Goal: Transaction & Acquisition: Purchase product/service

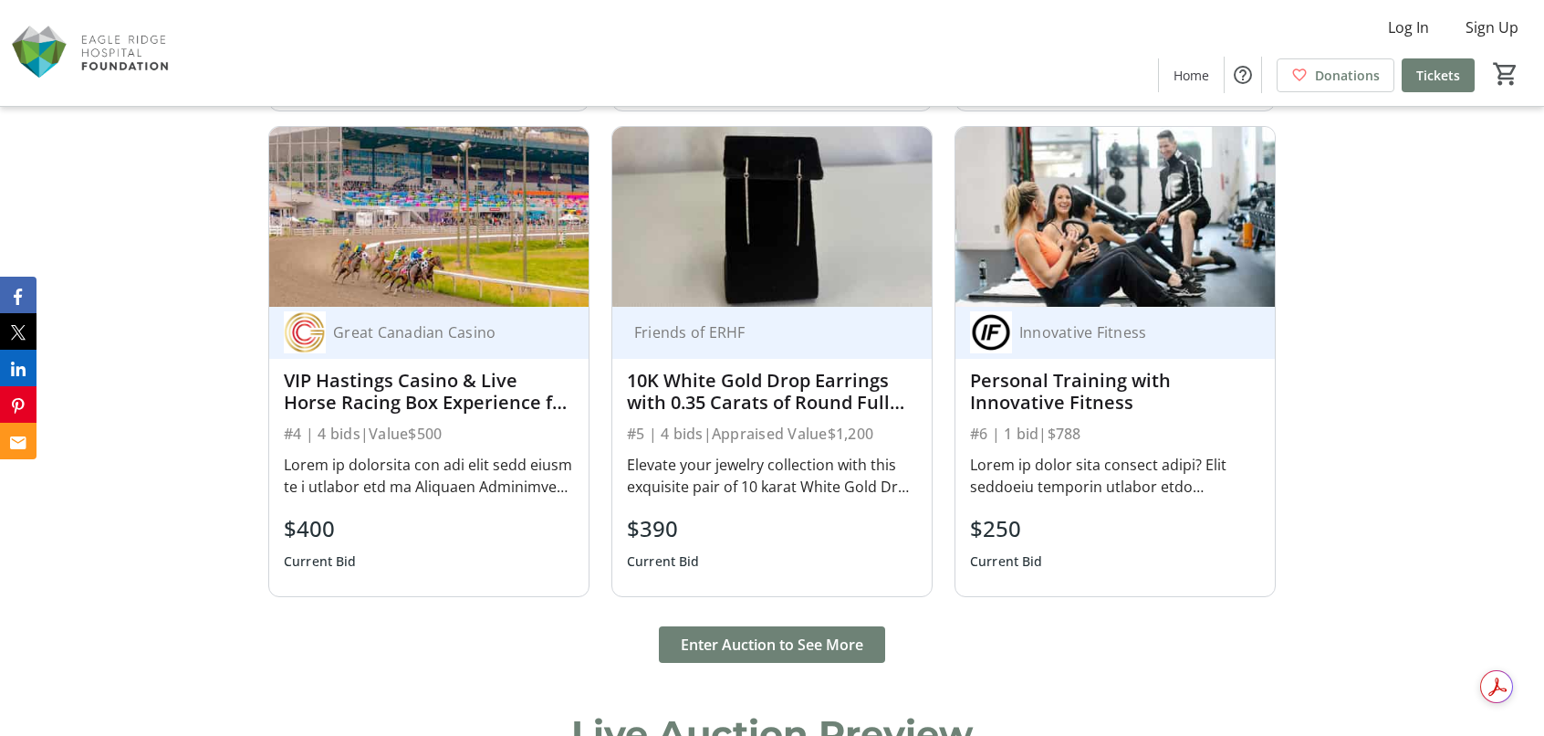
scroll to position [1643, 0]
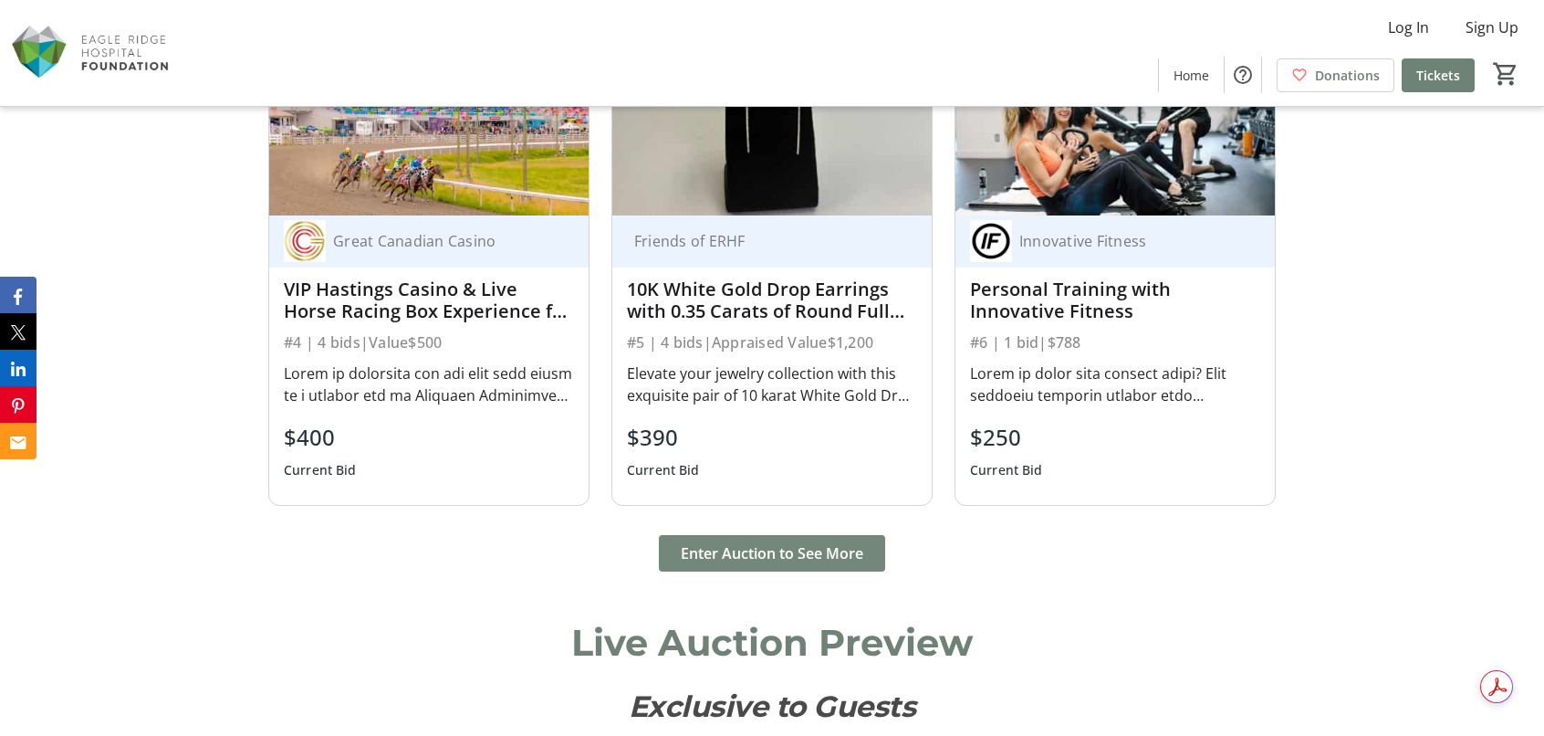
click at [752, 552] on span "Enter Auction to See More" at bounding box center [772, 553] width 183 height 22
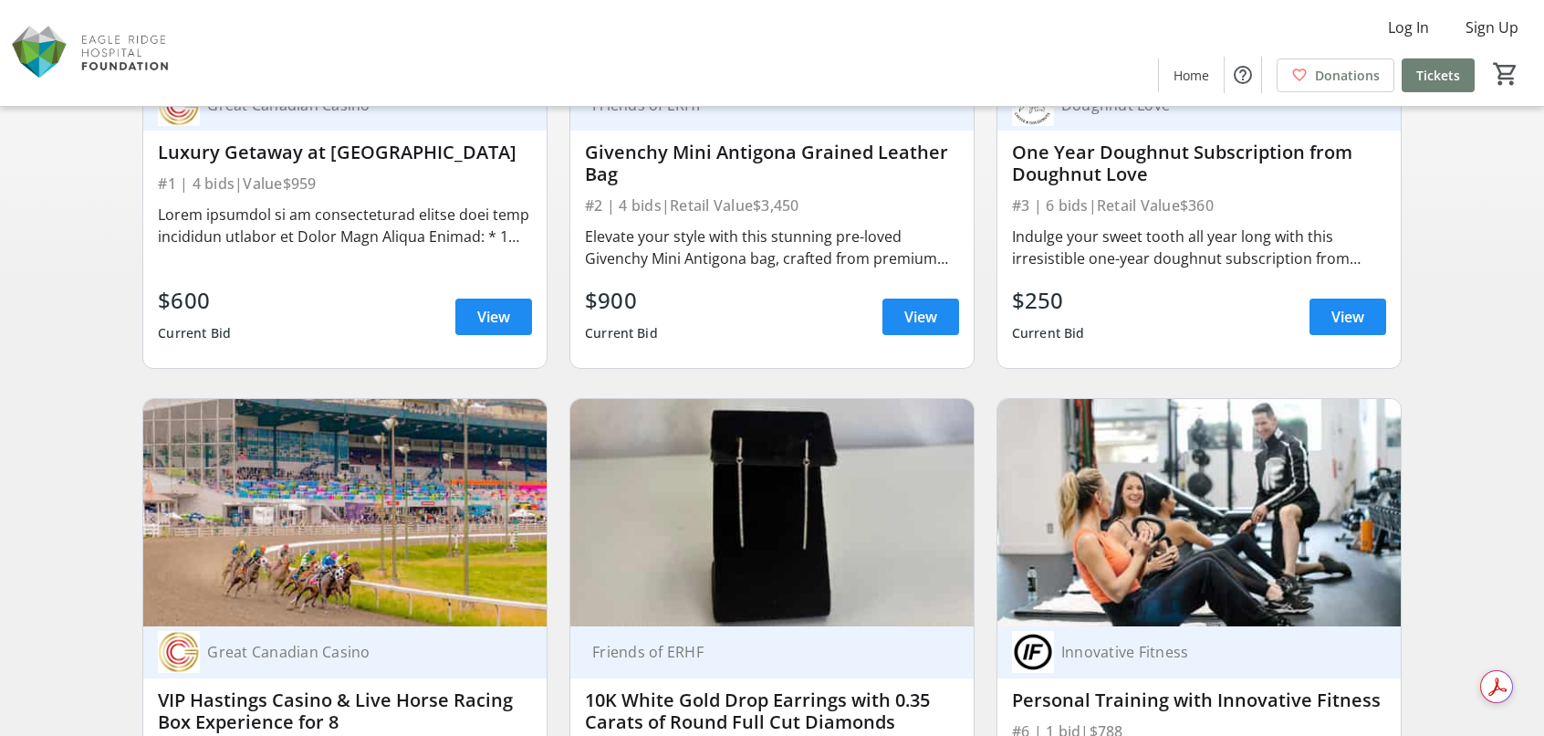
scroll to position [548, 0]
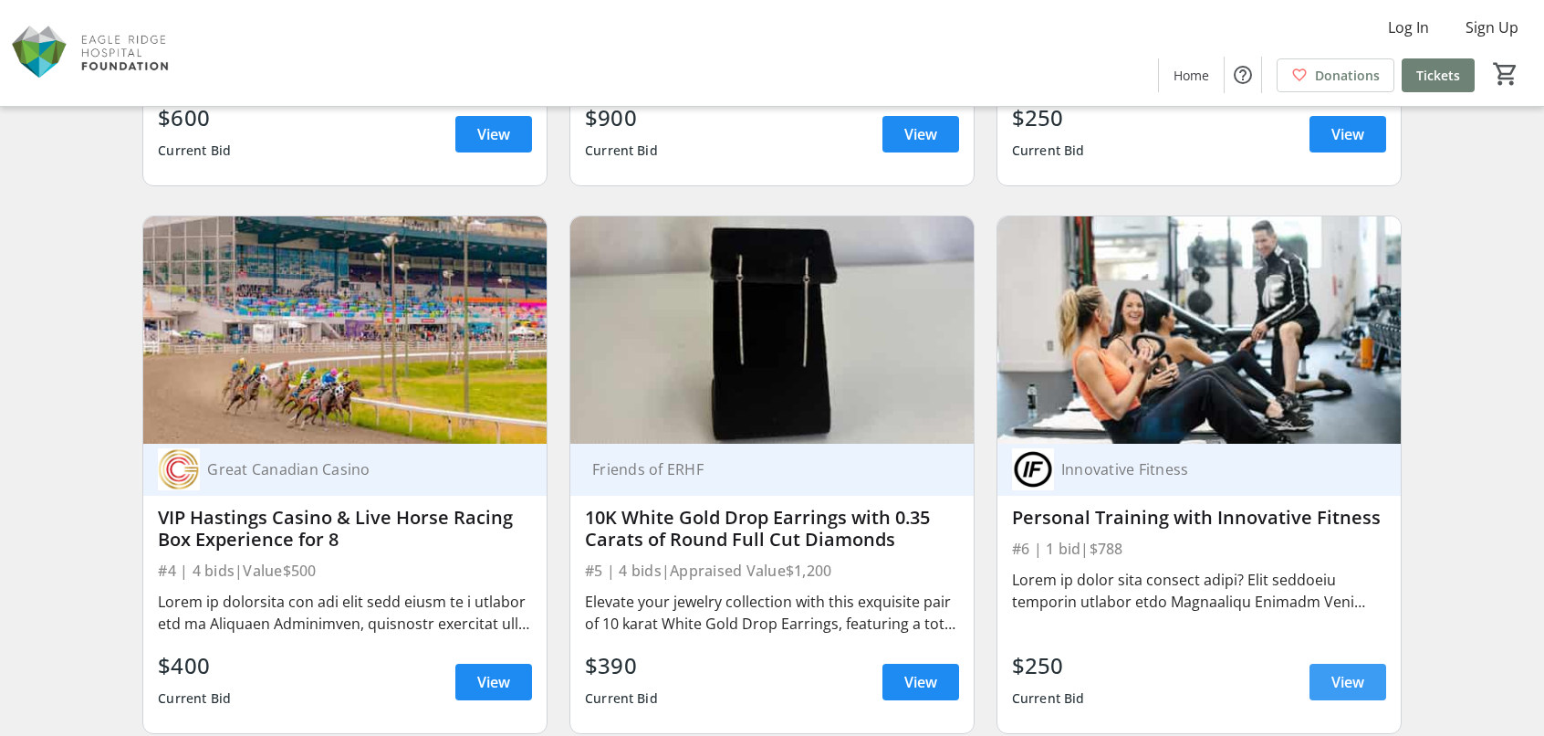
click at [1332, 684] on span "View" at bounding box center [1348, 682] width 33 height 22
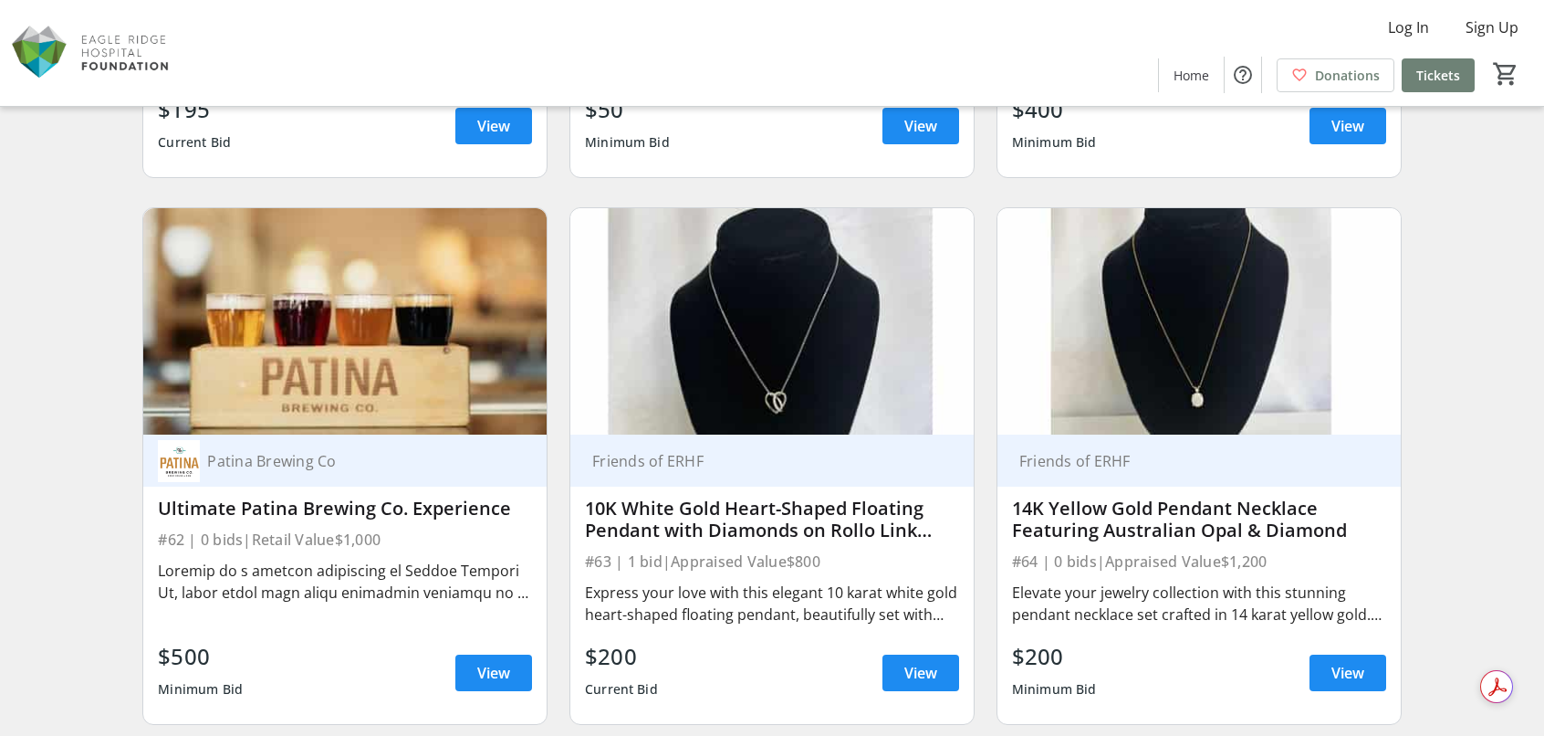
scroll to position [11044, 0]
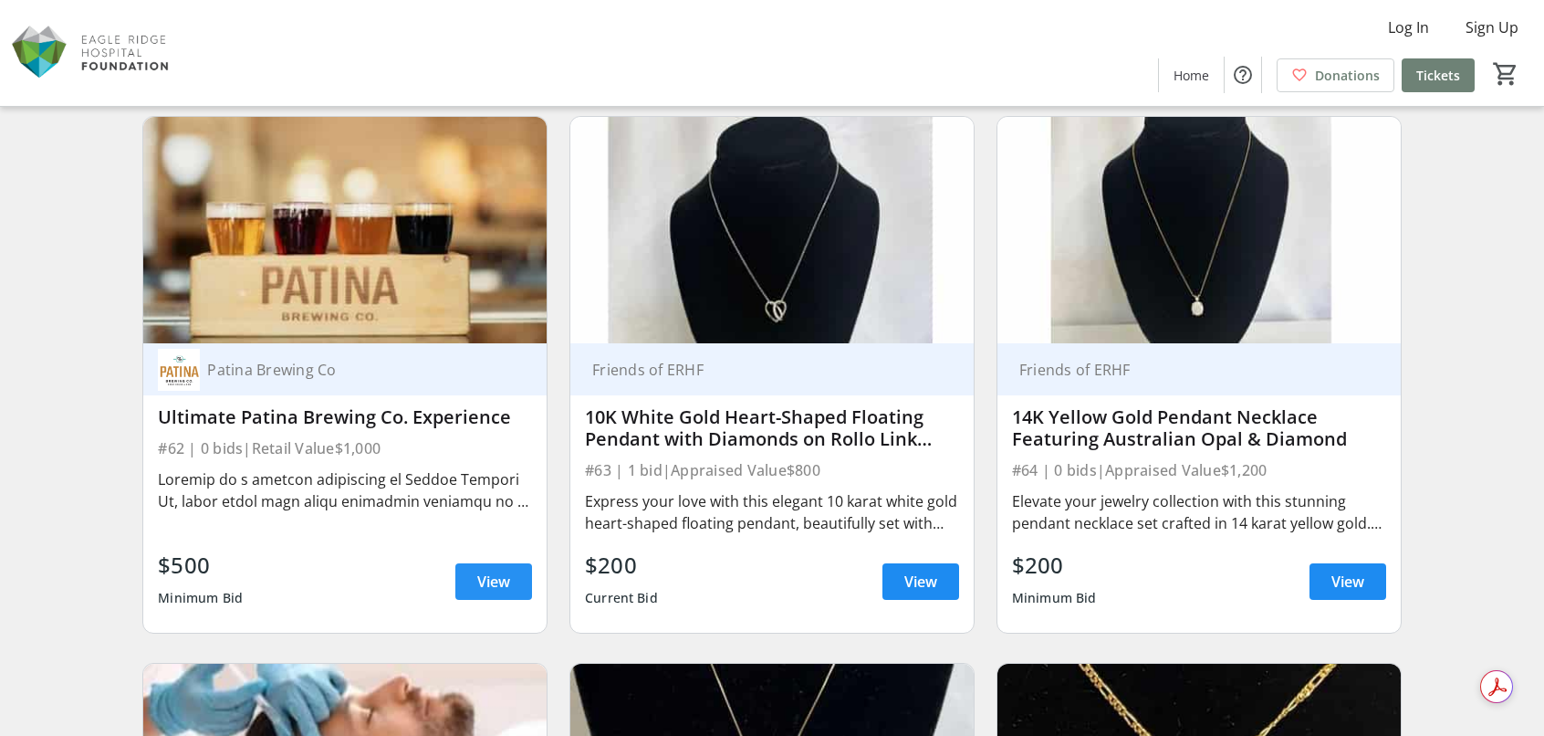
click at [465, 572] on span at bounding box center [493, 582] width 77 height 44
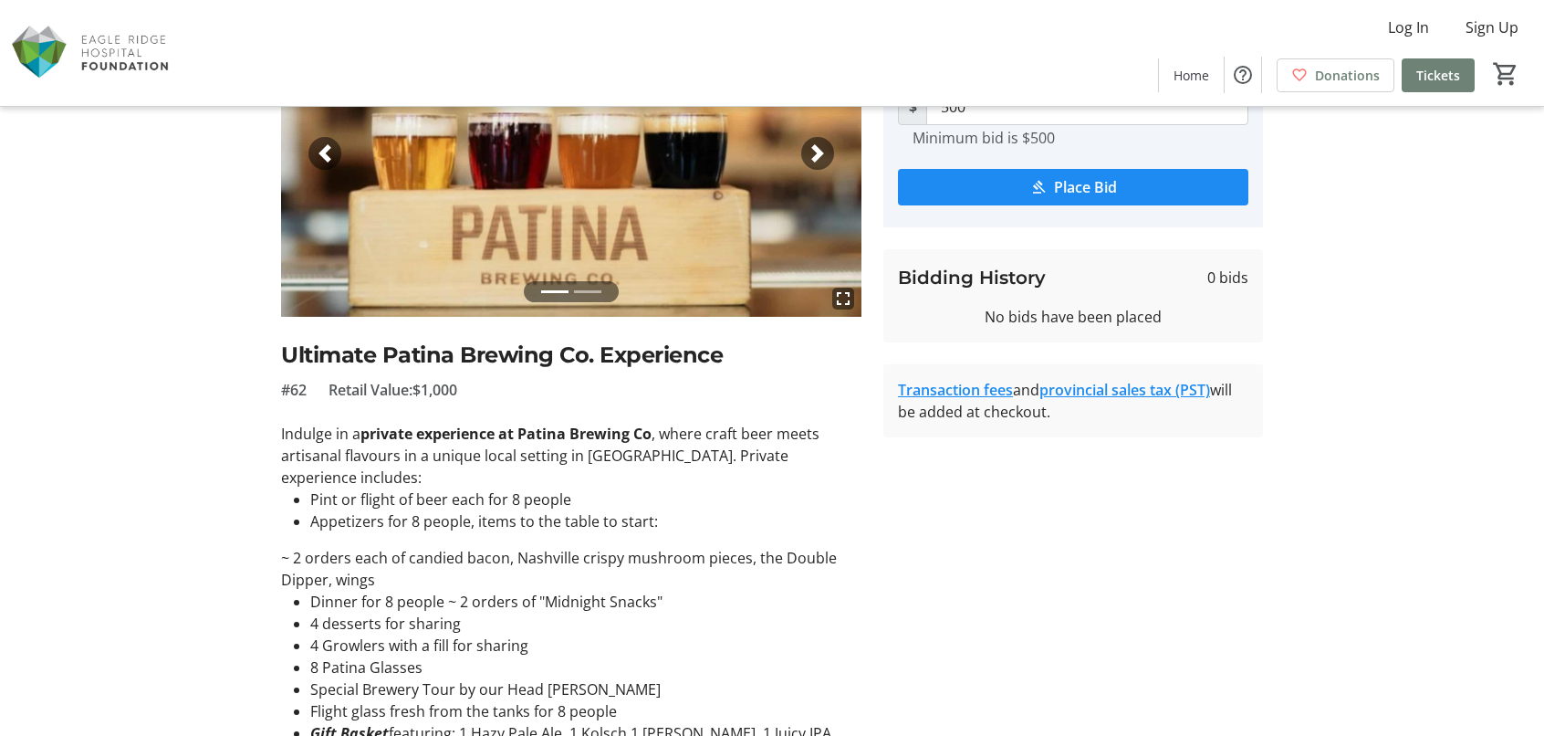
scroll to position [91, 0]
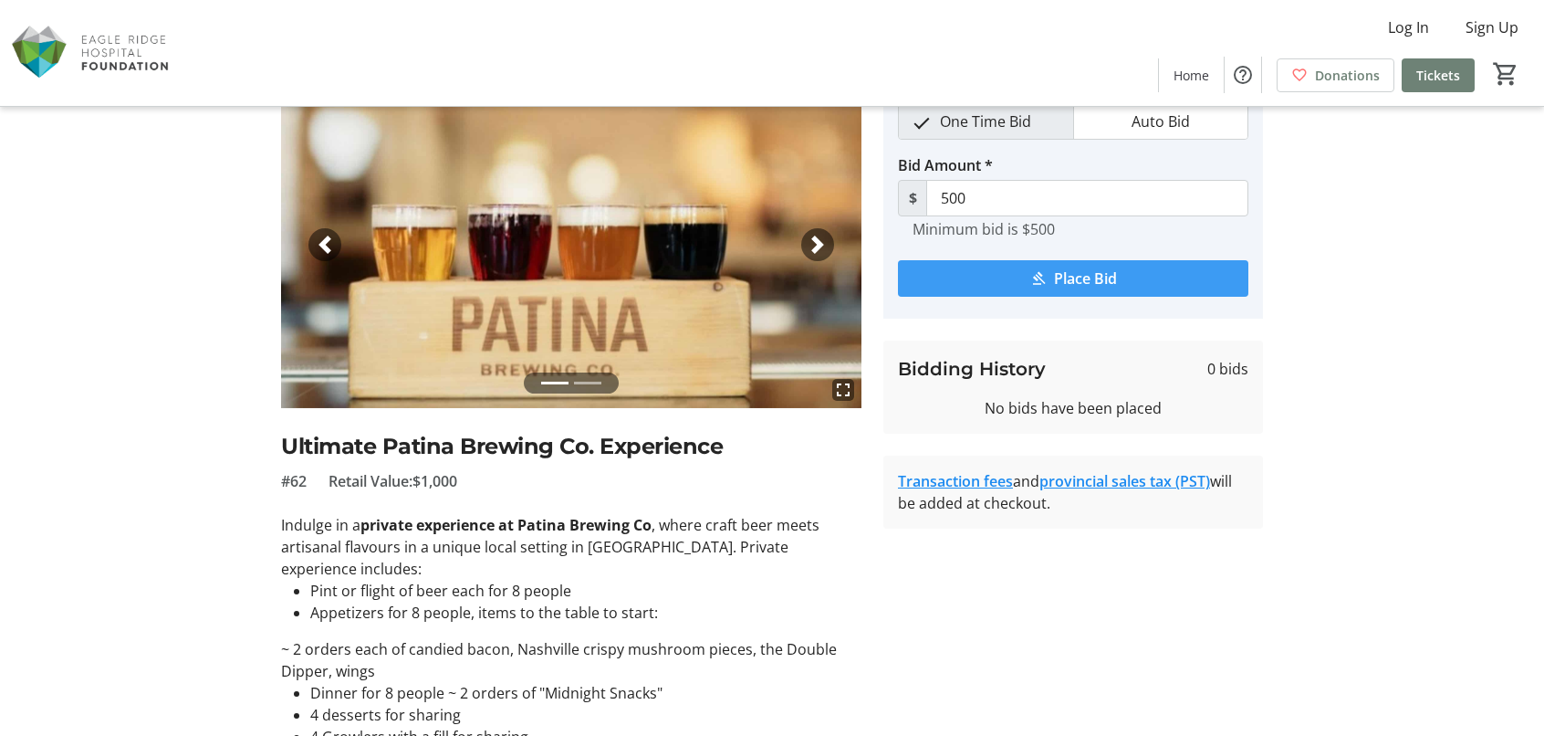
click at [1025, 276] on span "submit" at bounding box center [1073, 278] width 350 height 44
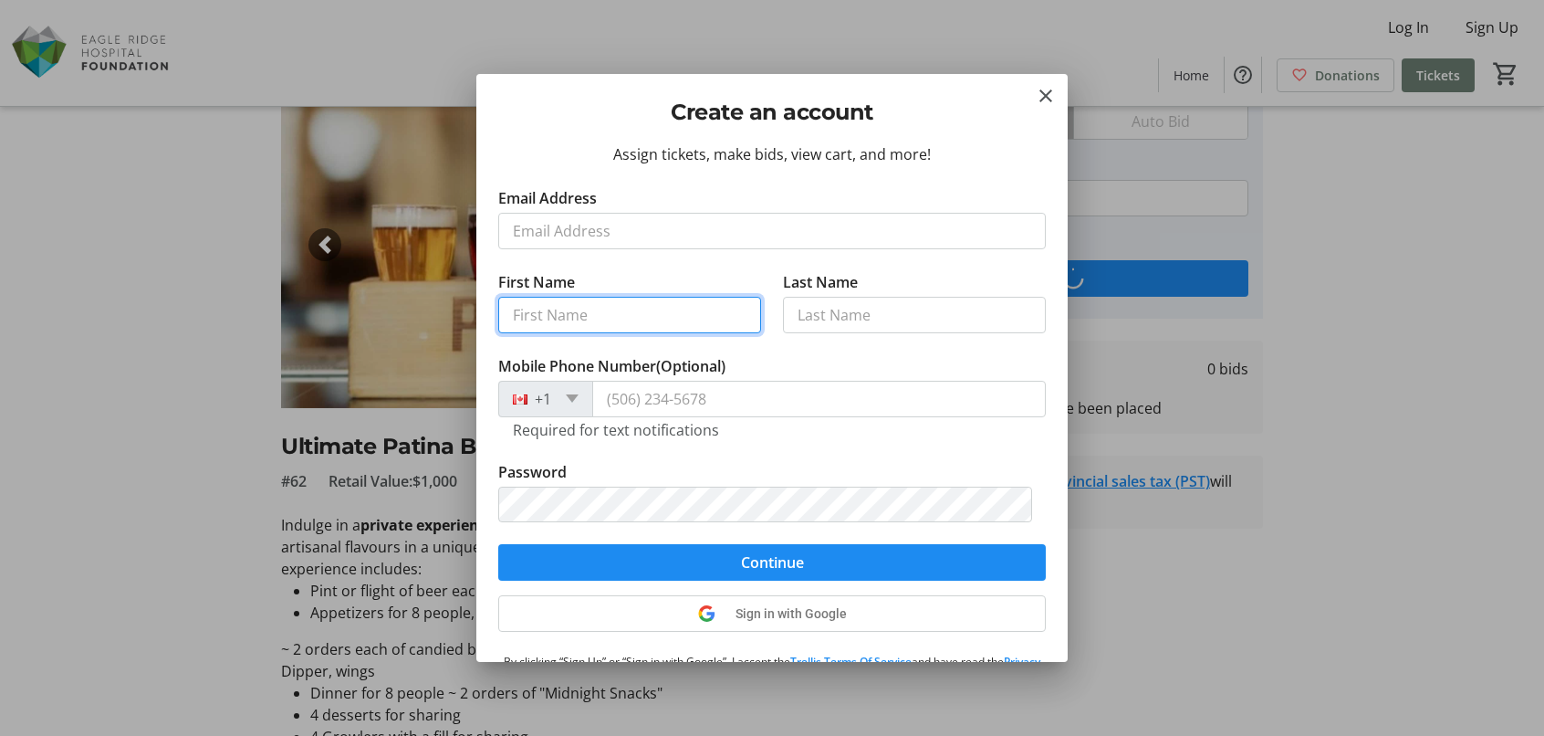
click at [582, 318] on input "First Name" at bounding box center [629, 315] width 263 height 37
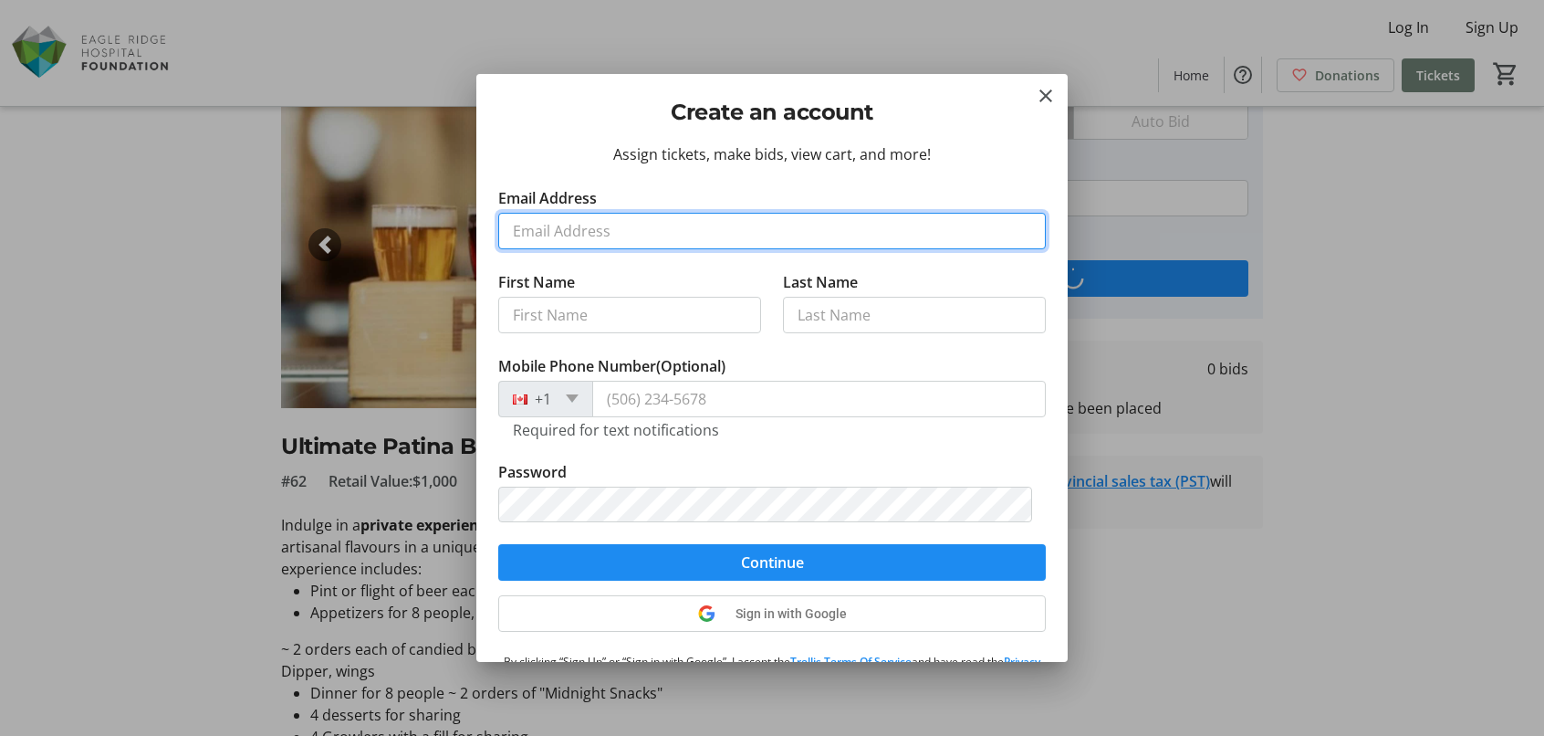
click at [587, 233] on input "Email Address" at bounding box center [772, 231] width 548 height 37
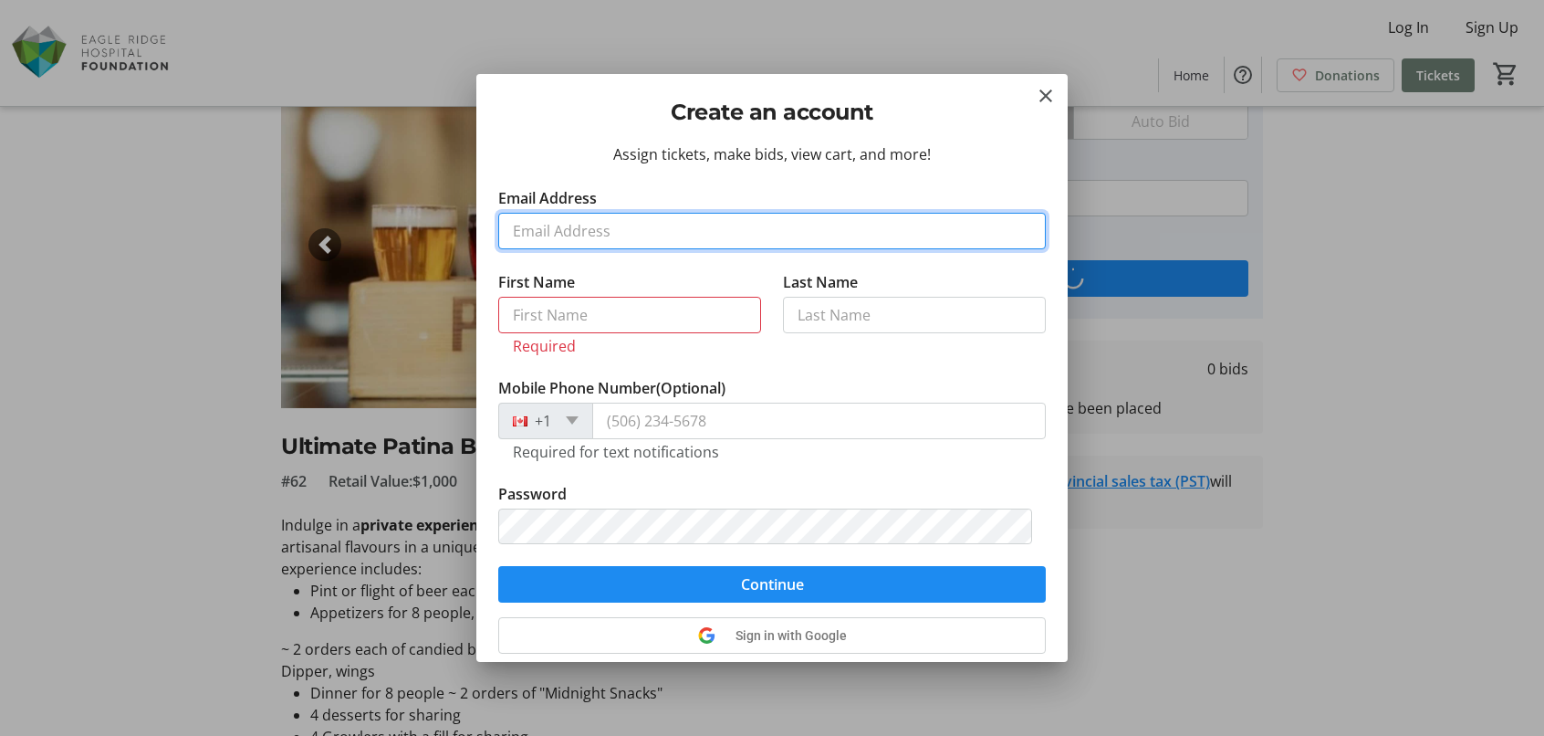
type input "[EMAIL_ADDRESS][DOMAIN_NAME]"
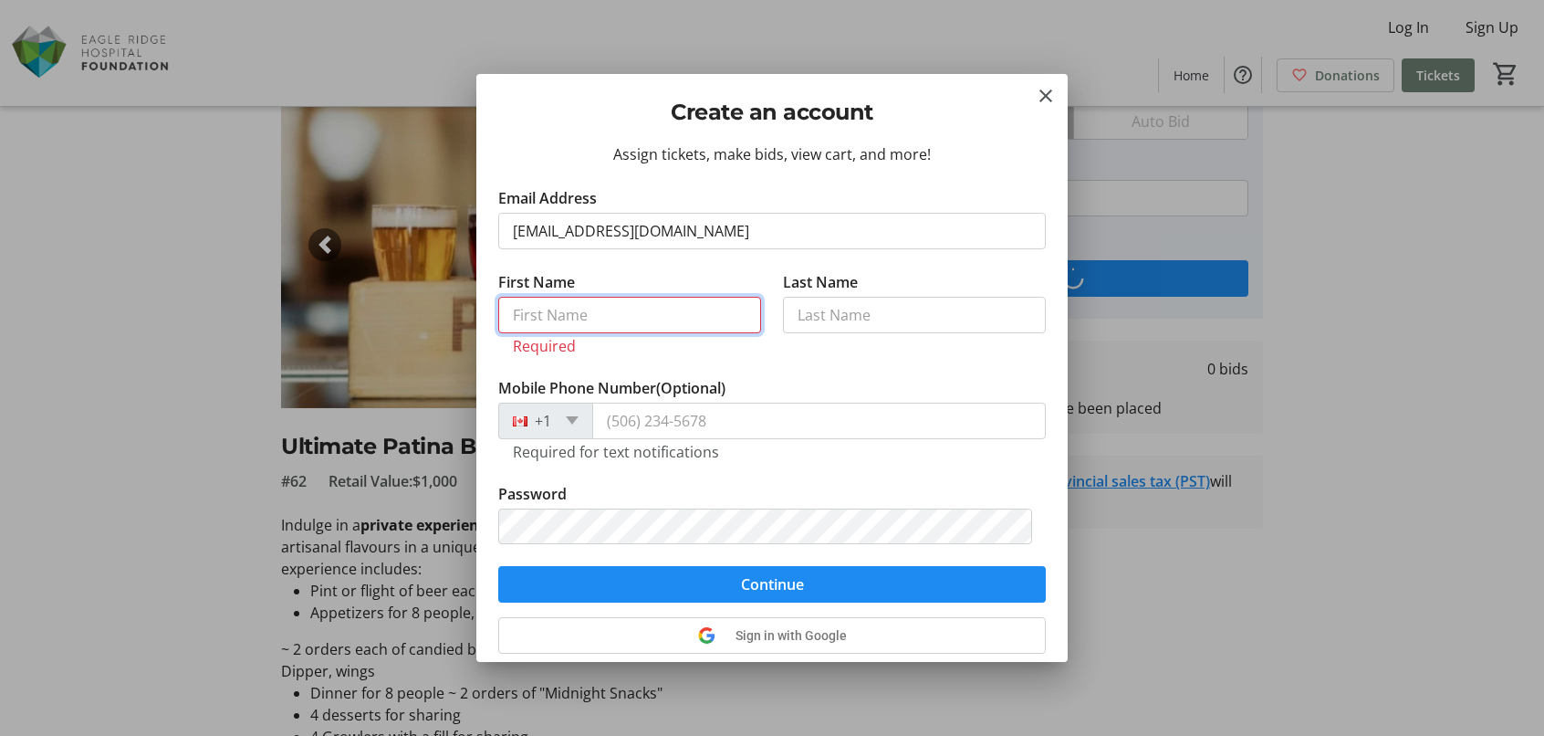
click at [618, 306] on input "First Name" at bounding box center [629, 315] width 263 height 37
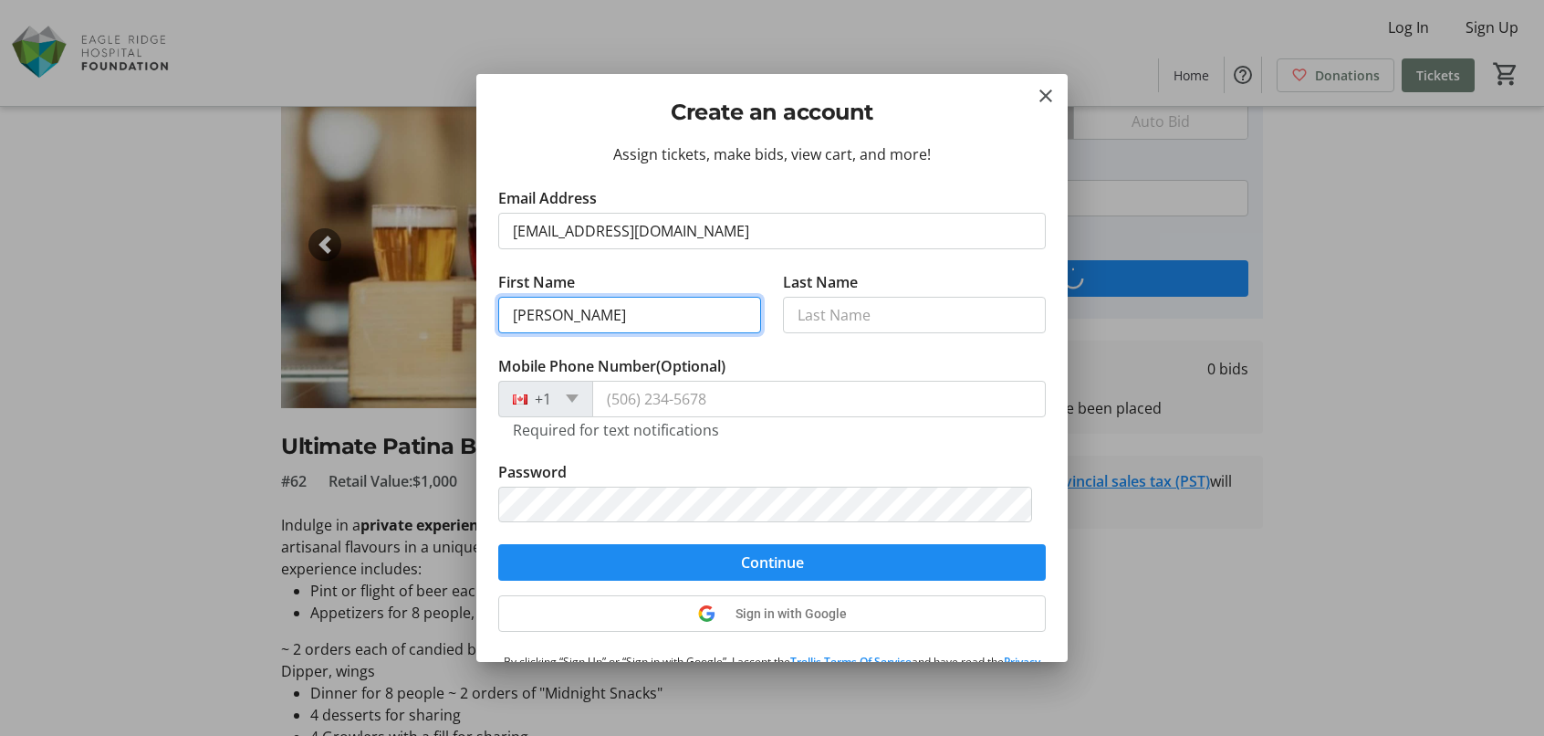
type input "[PERSON_NAME]"
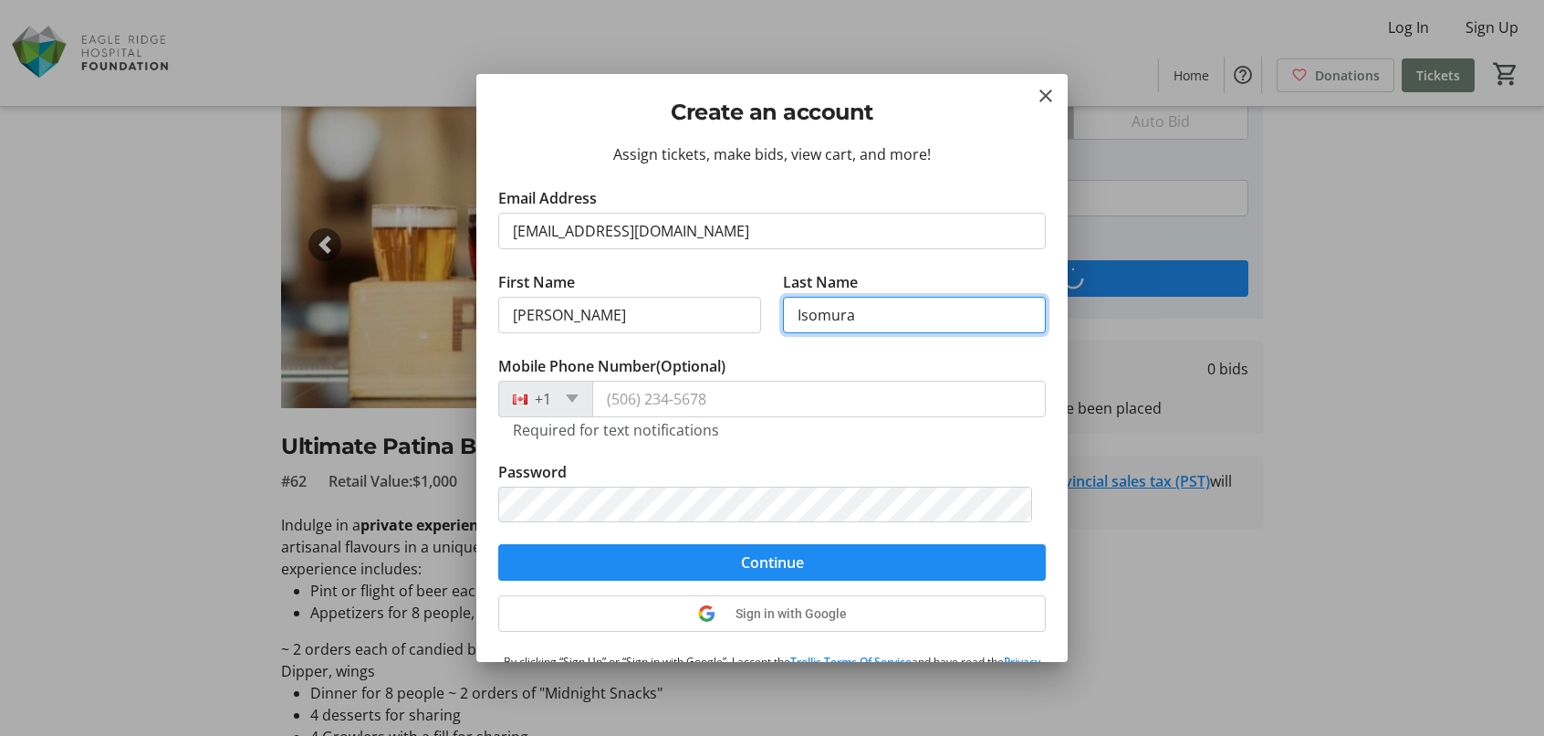
type input "Isomura"
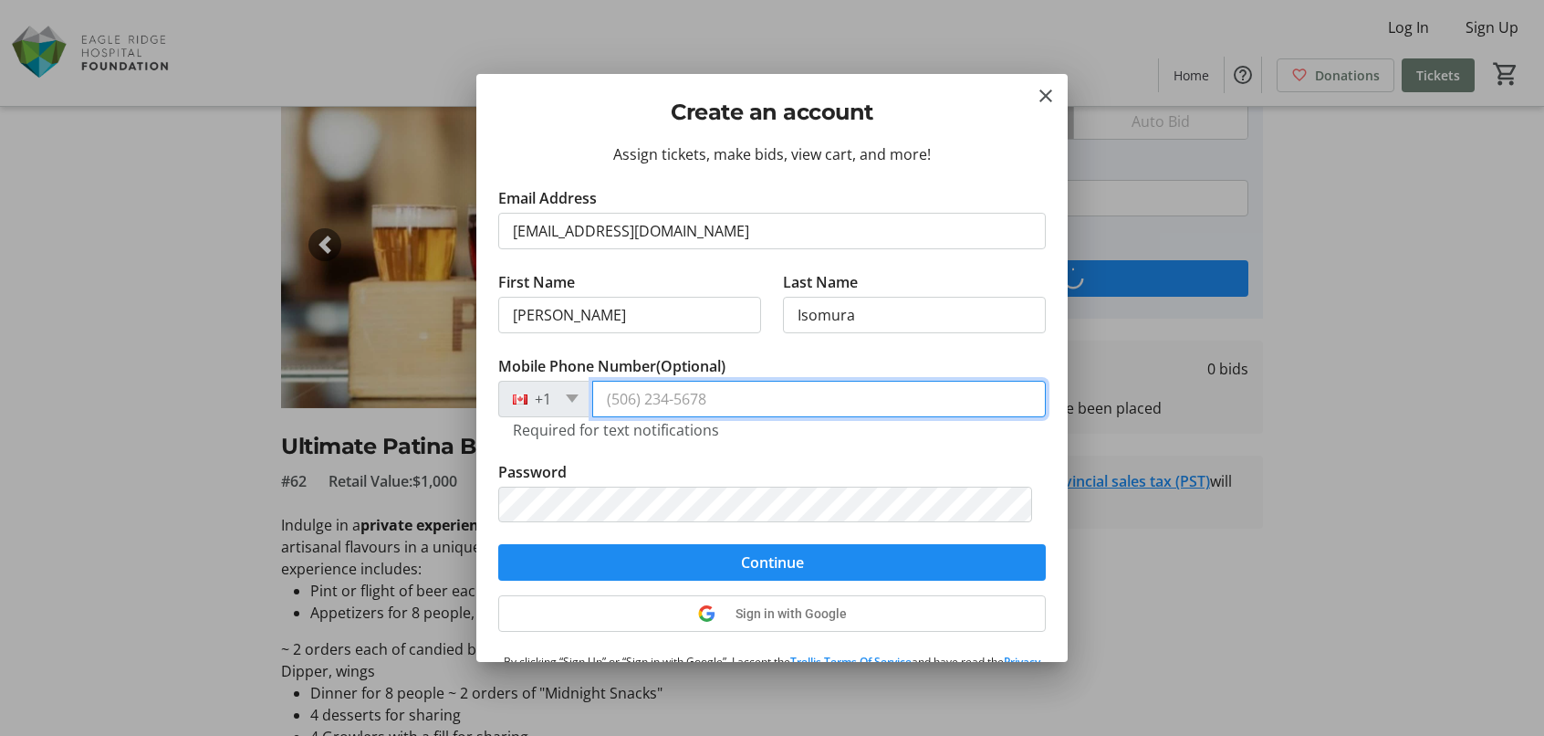
drag, startPoint x: 737, startPoint y: 413, endPoint x: 634, endPoint y: 413, distance: 103.1
click at [634, 413] on input "Mobile Phone Number (Optional)" at bounding box center [819, 399] width 454 height 37
type input "[PHONE_NUMBER]"
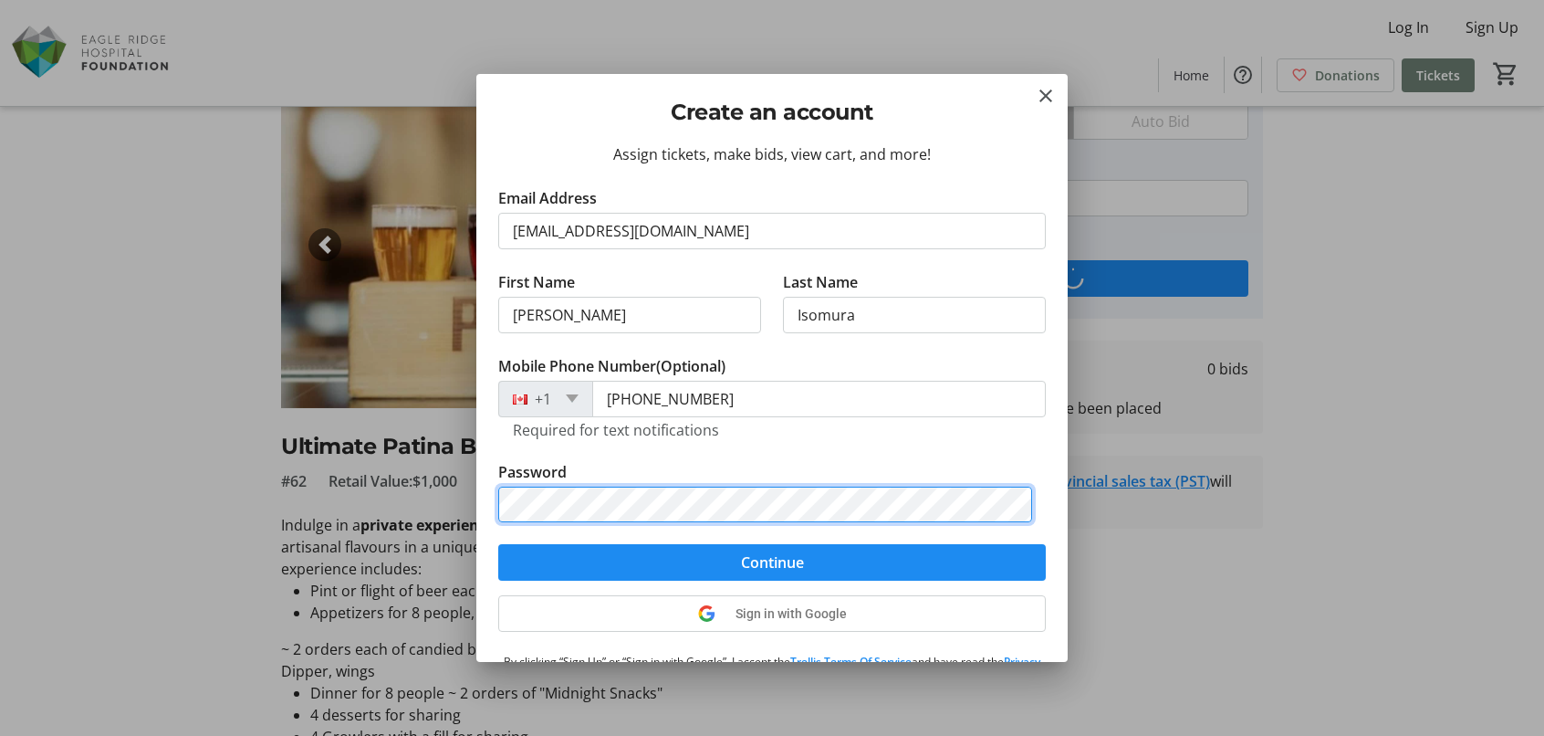
scroll to position [80, 0]
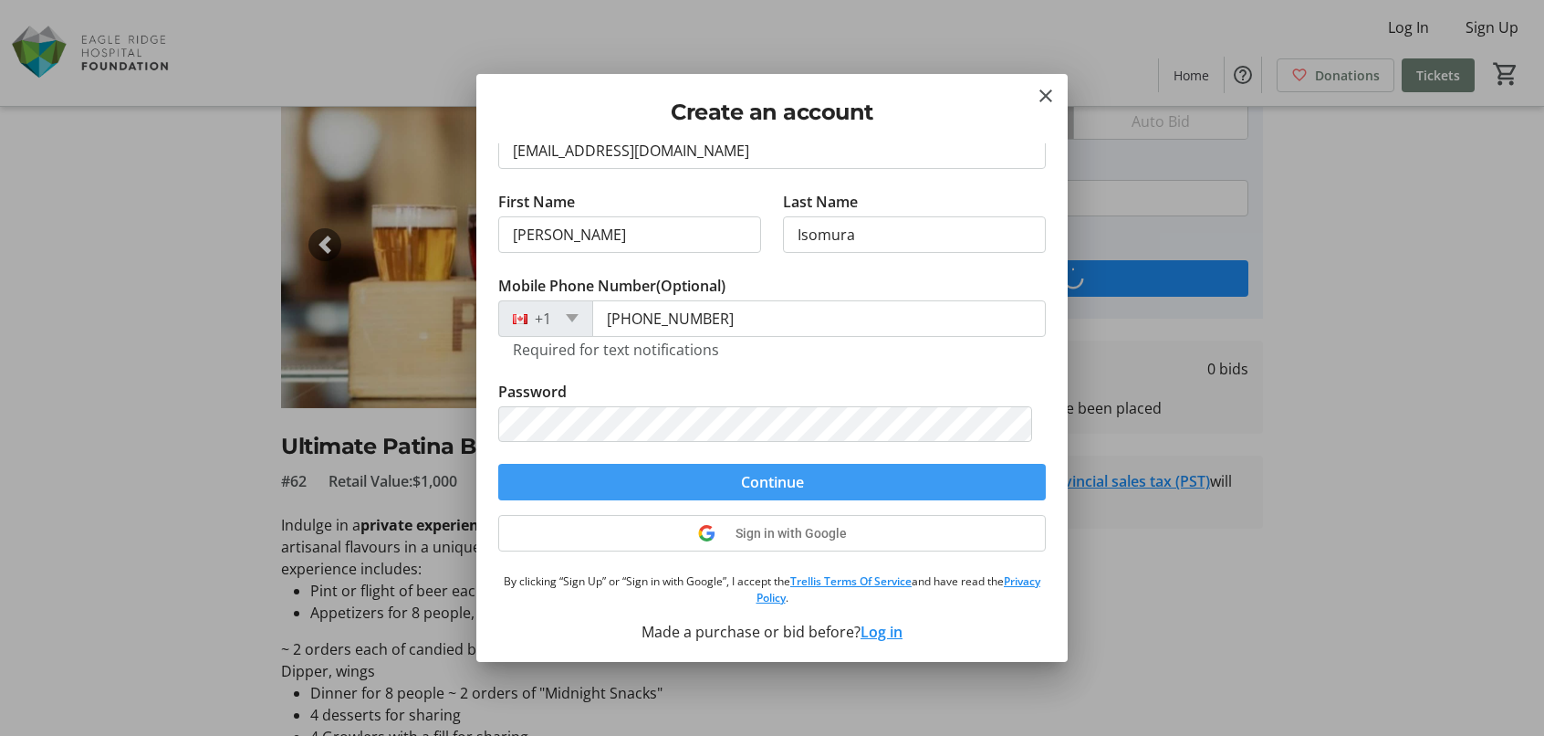
click at [779, 491] on span "submit" at bounding box center [772, 482] width 548 height 44
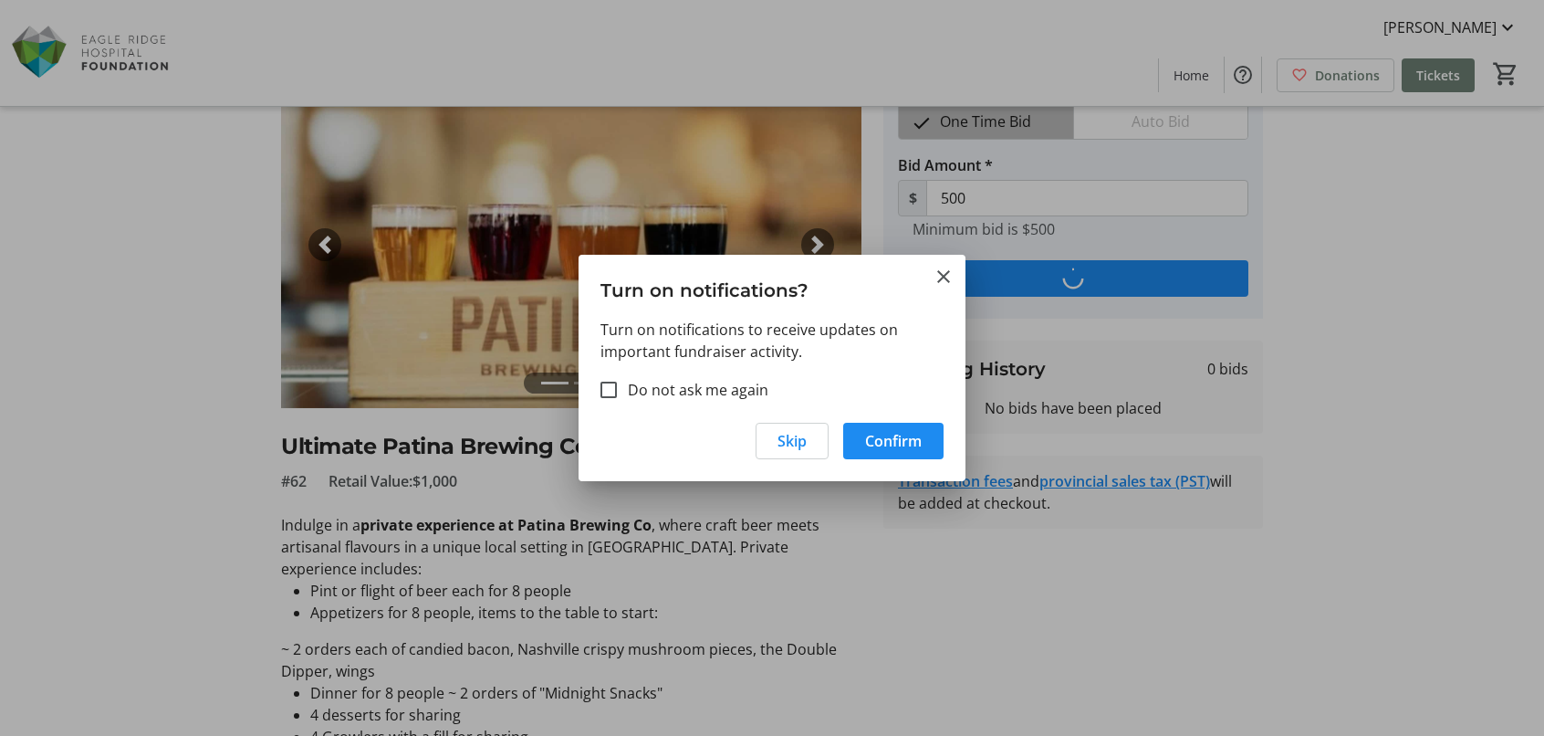
scroll to position [0, 0]
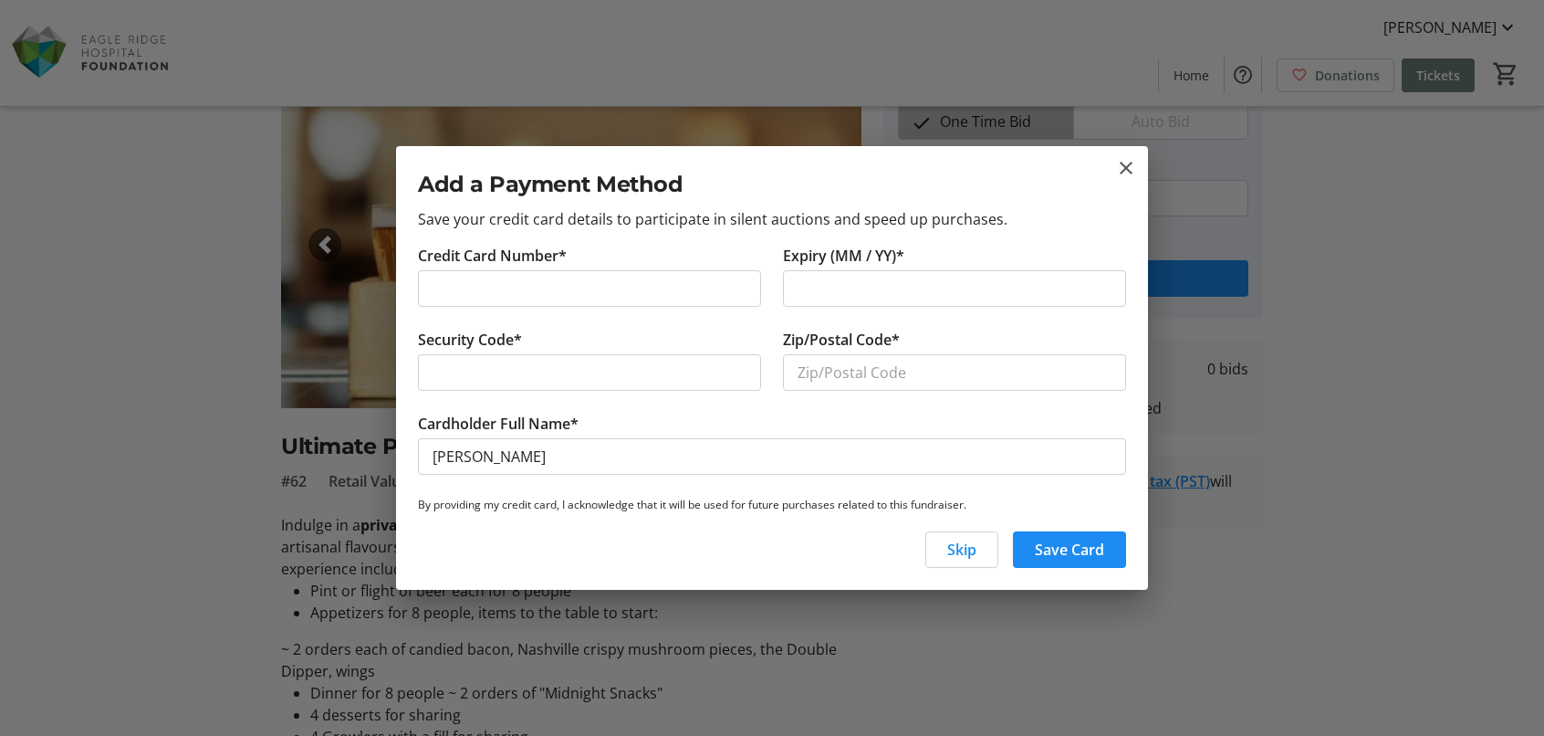
click at [787, 289] on div at bounding box center [954, 288] width 343 height 37
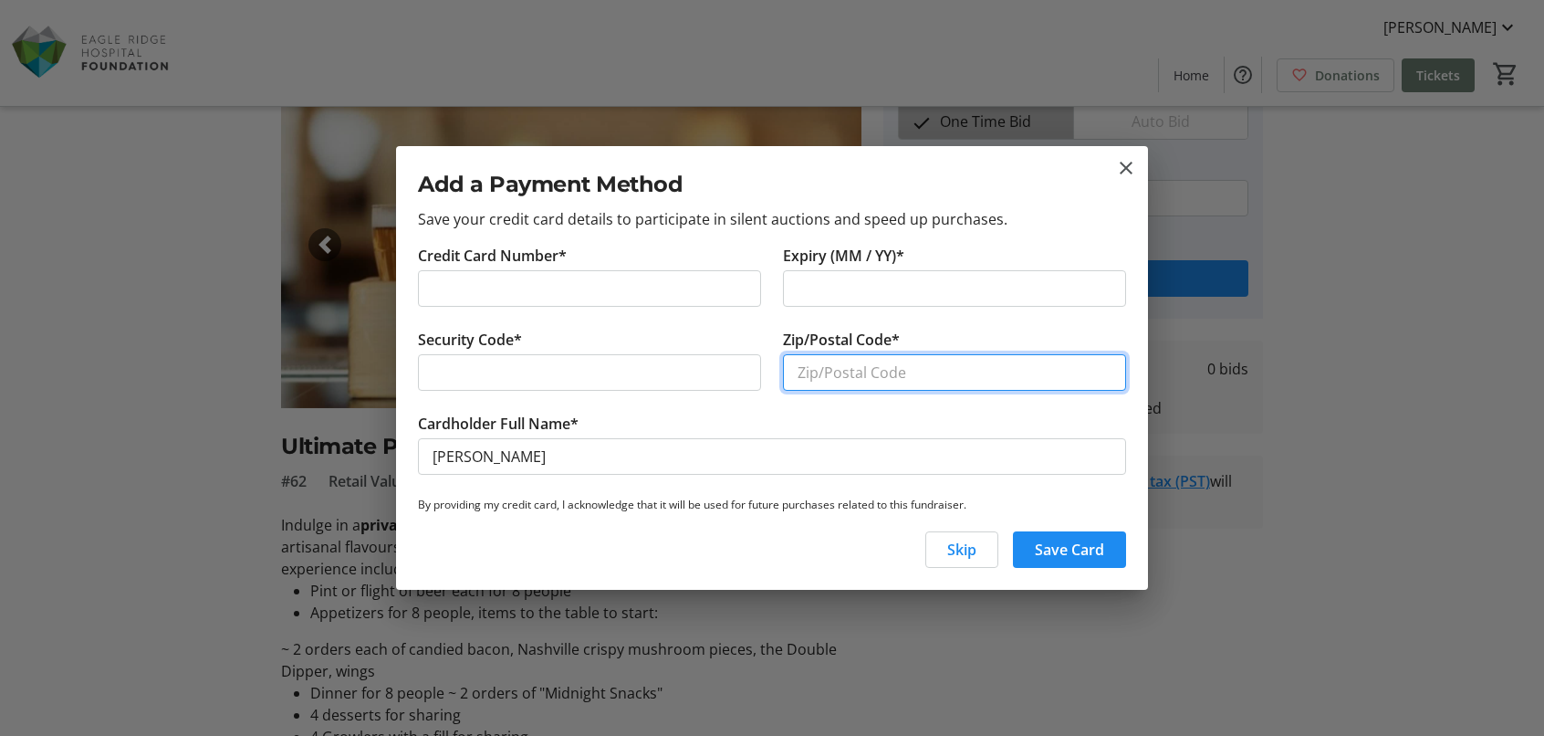
click at [839, 371] on input "Zip/Postal Code*" at bounding box center [954, 372] width 343 height 37
click at [832, 371] on input "V3B 4Y9" at bounding box center [954, 372] width 343 height 37
type input "V3B 5Y9"
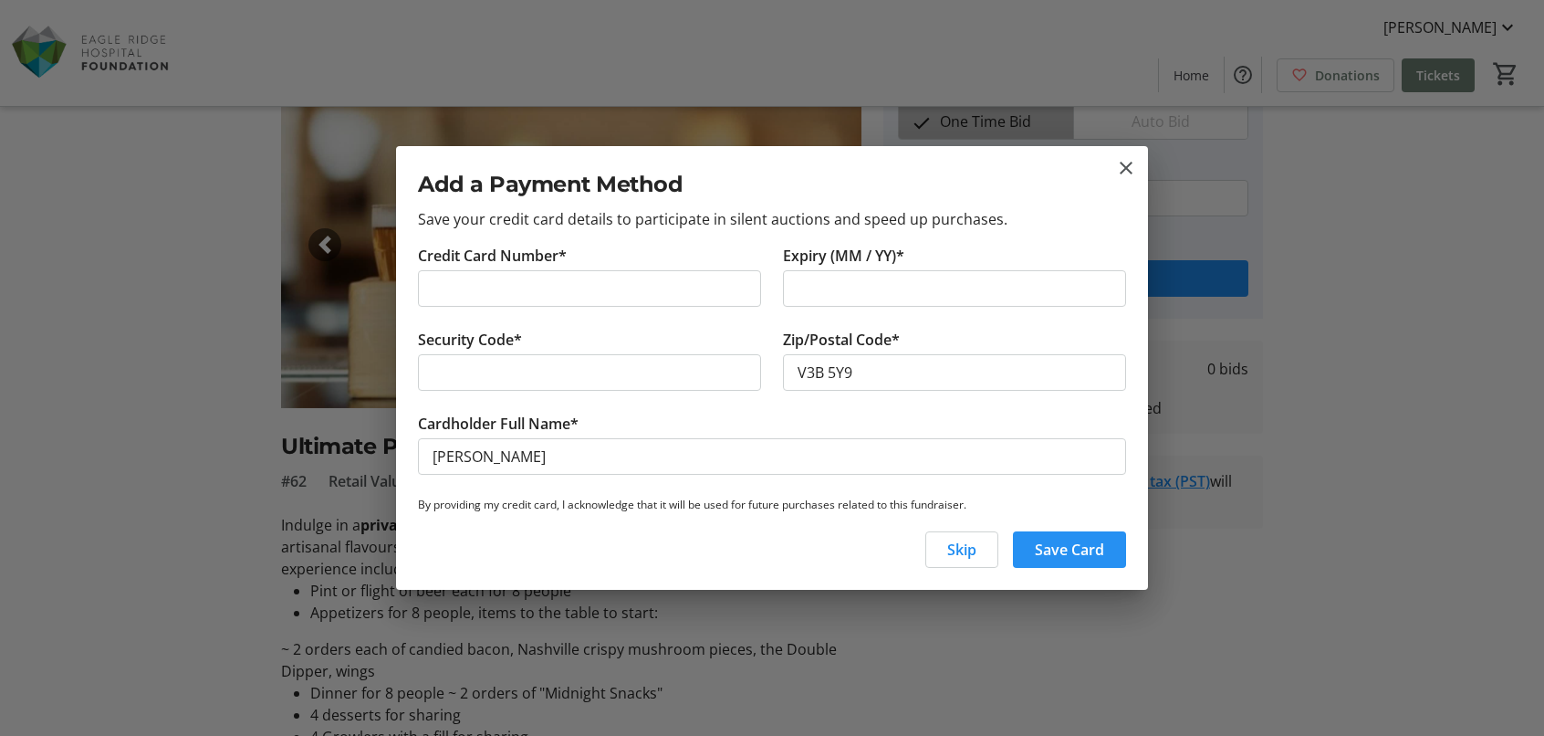
click at [1046, 549] on span "Save Card" at bounding box center [1069, 550] width 69 height 22
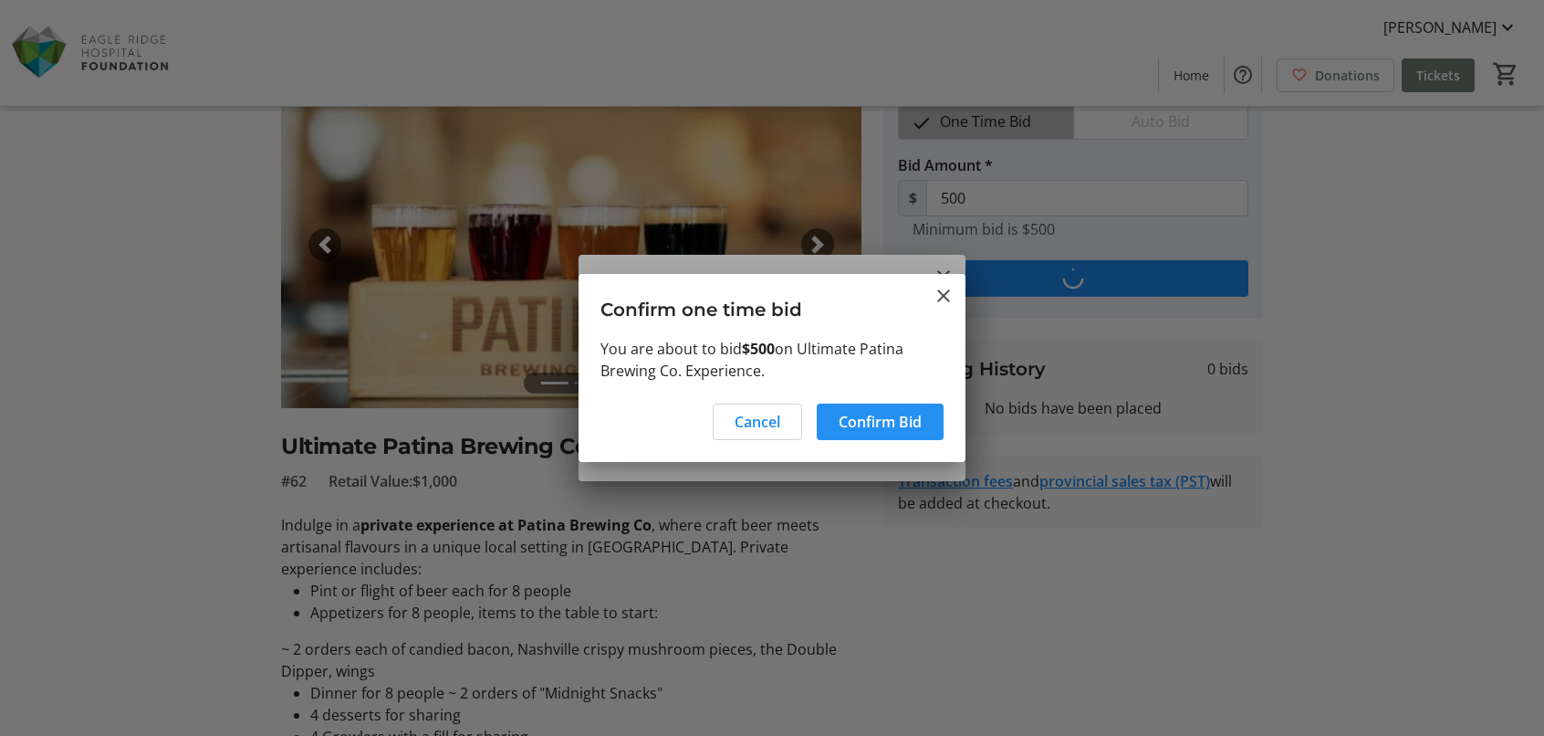
click at [904, 428] on span "Confirm Bid" at bounding box center [880, 422] width 83 height 22
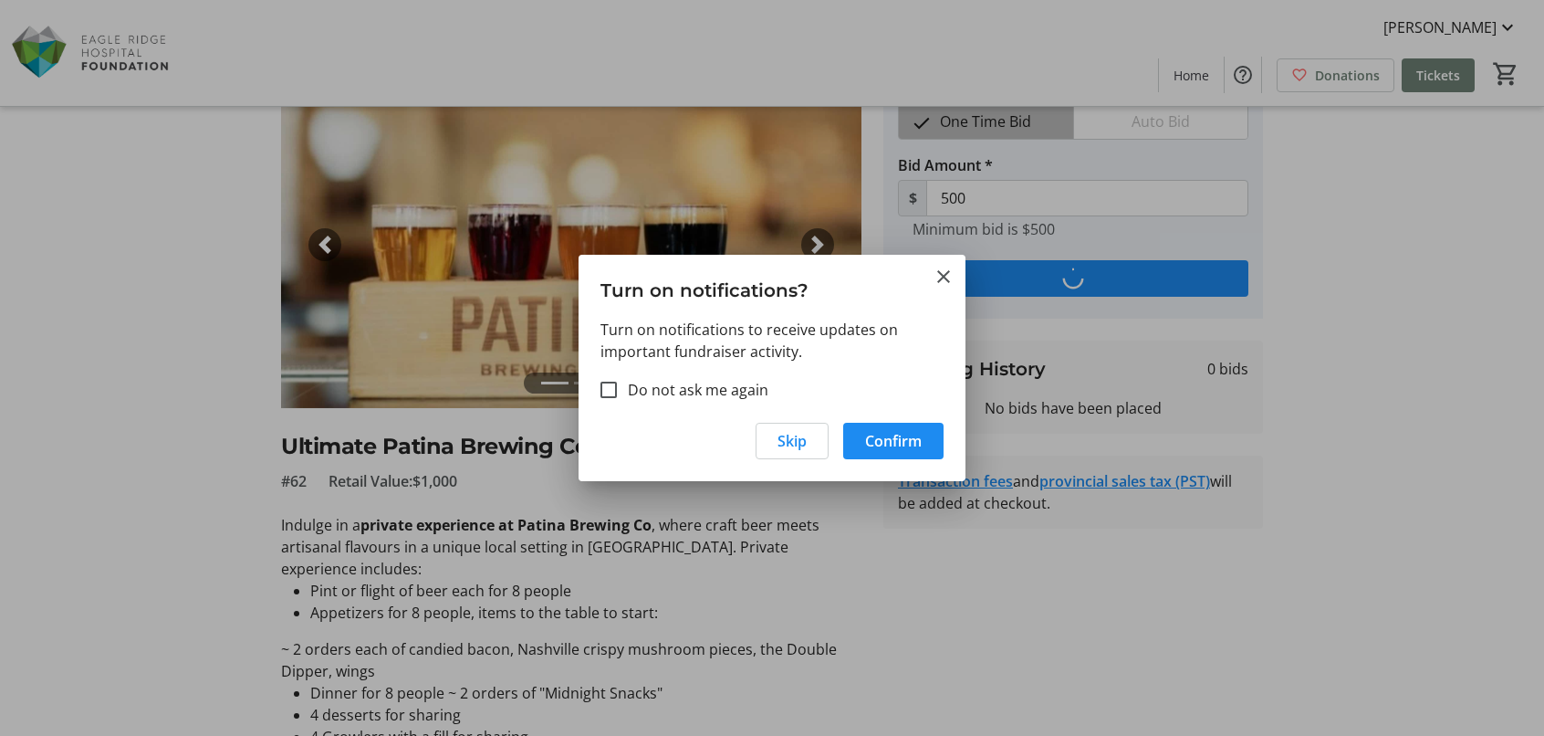
scroll to position [91, 0]
type input "550"
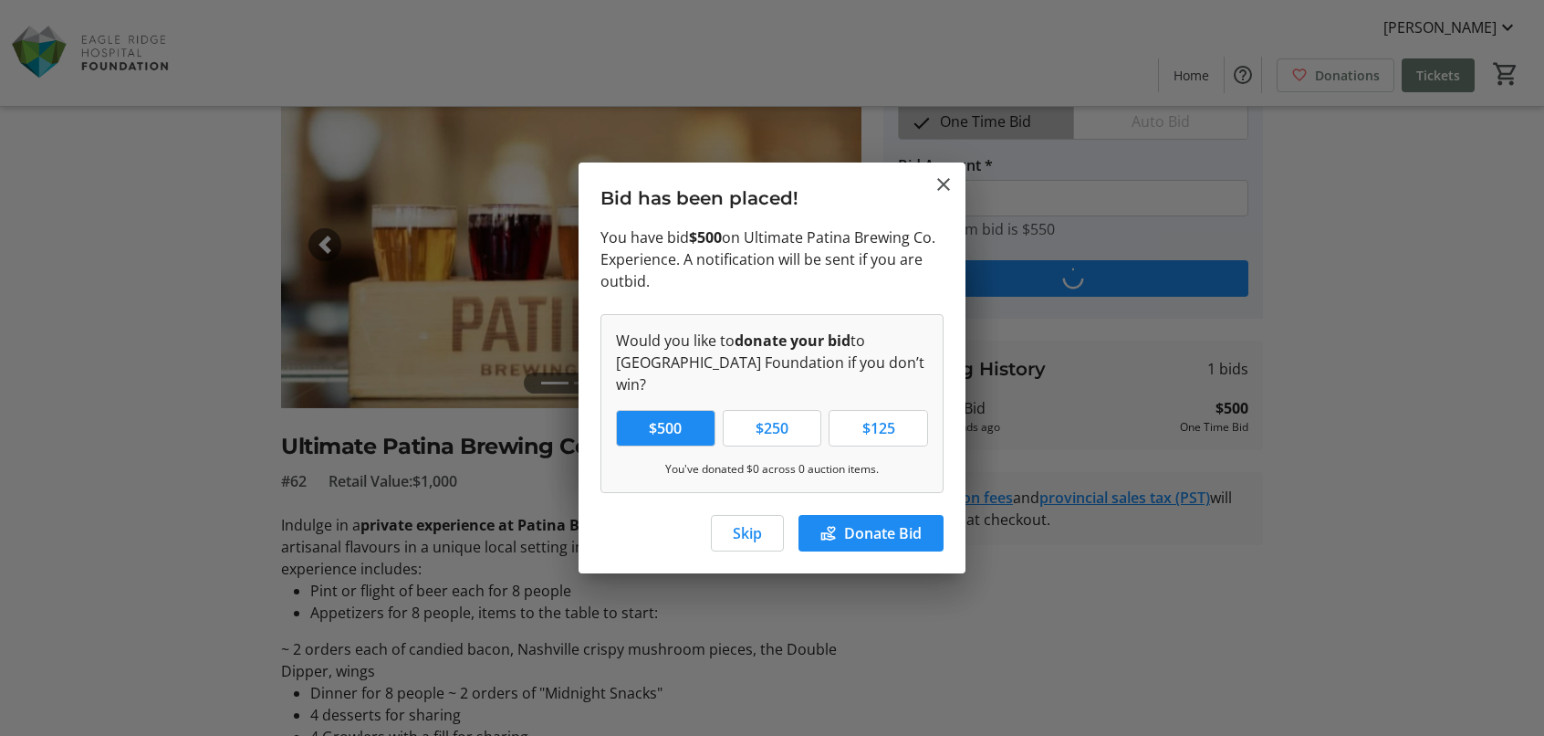
scroll to position [0, 0]
click at [761, 528] on span "Skip" at bounding box center [747, 533] width 29 height 22
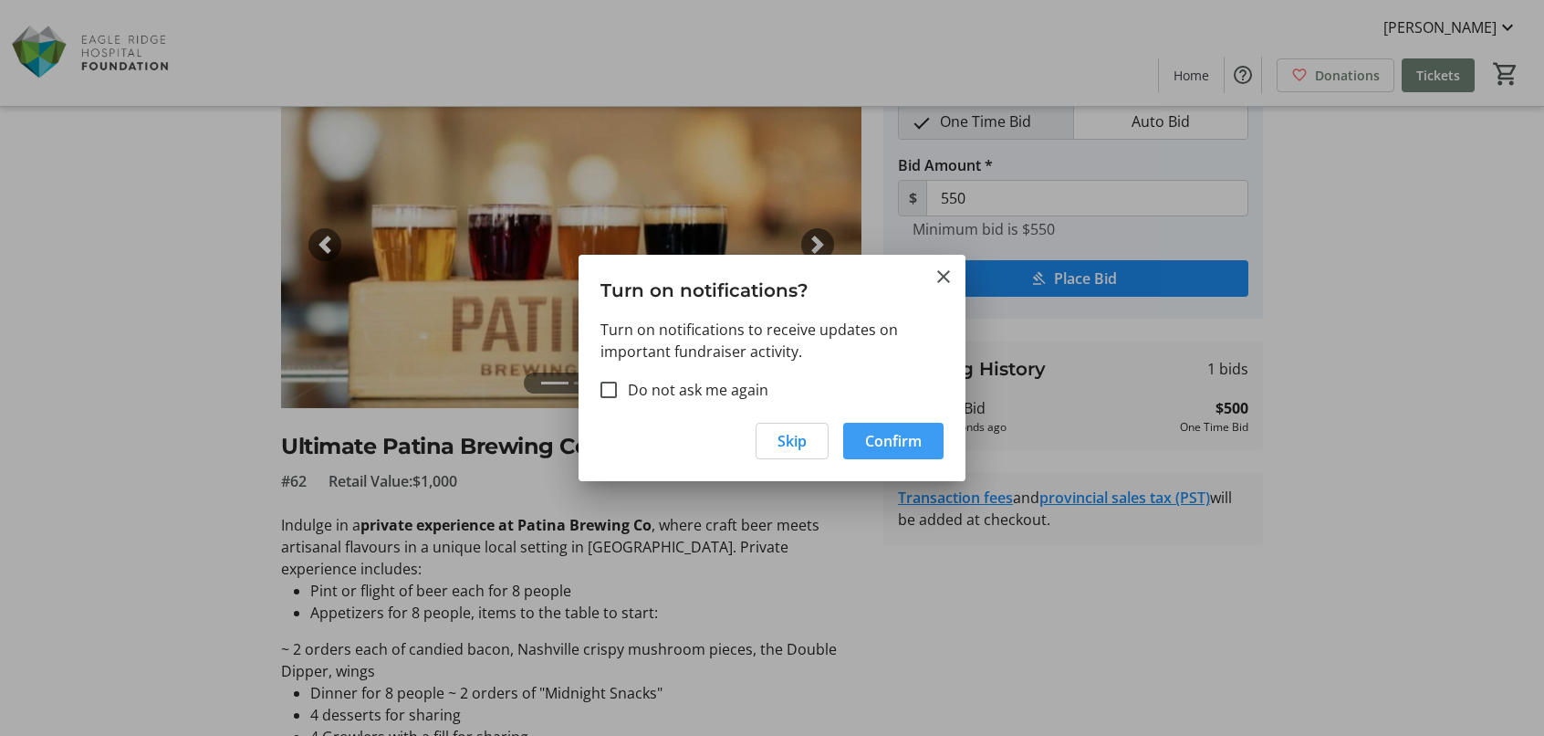
click at [894, 438] on span "Confirm" at bounding box center [893, 441] width 57 height 22
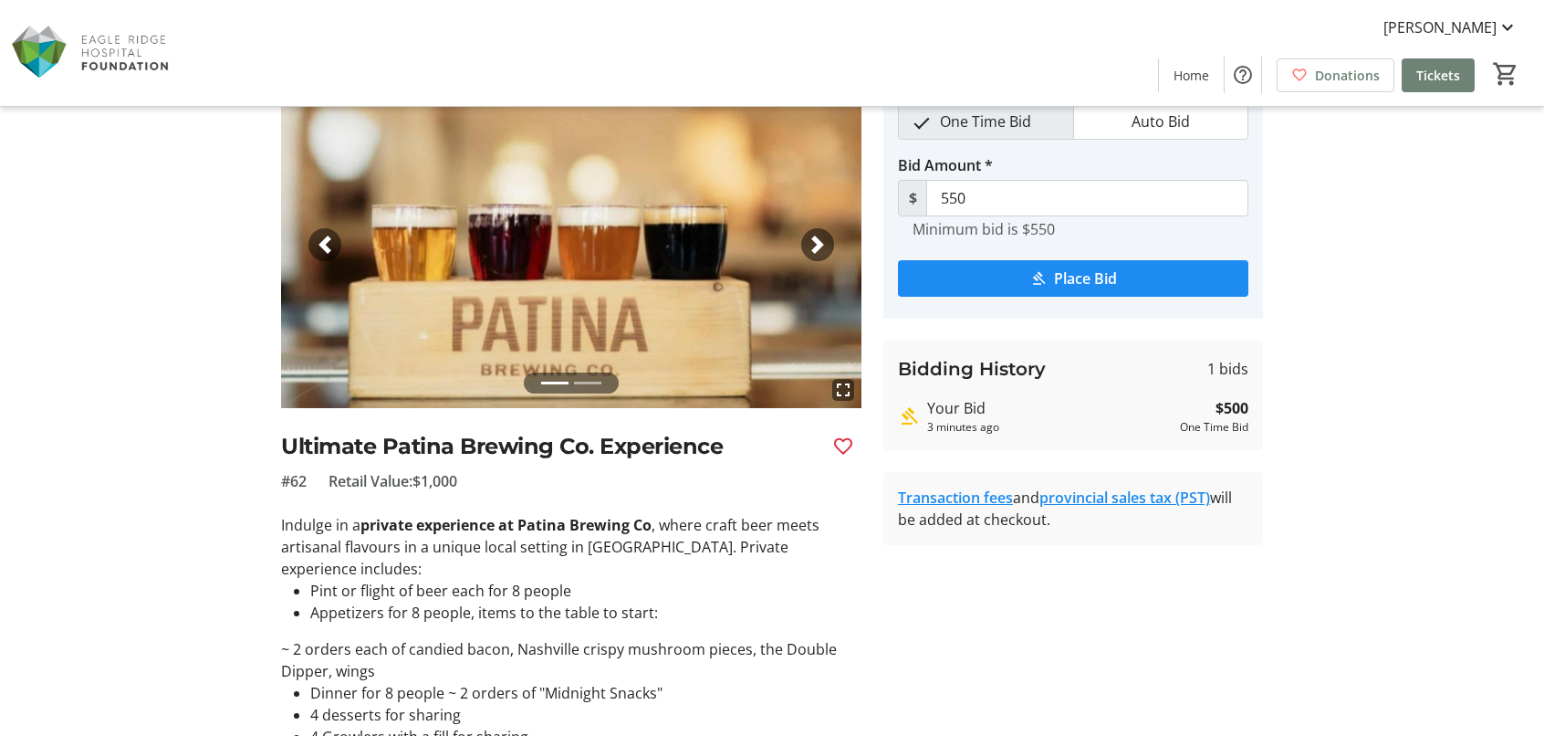
scroll to position [0, 0]
